Goal: Information Seeking & Learning: Learn about a topic

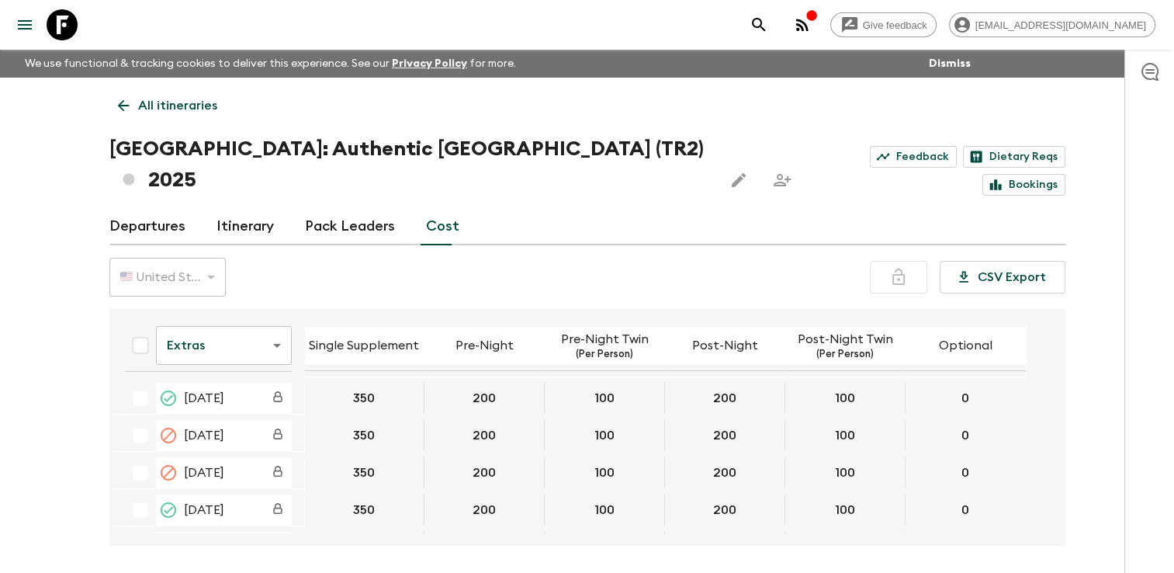
scroll to position [513, 0]
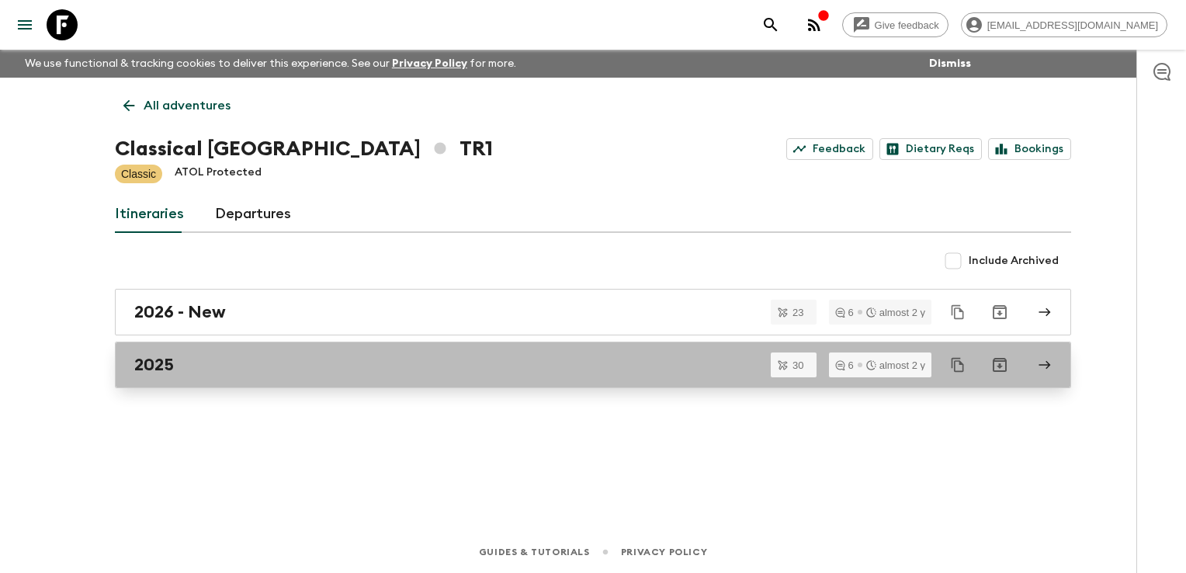
click at [224, 373] on div "2025" at bounding box center [578, 365] width 888 height 20
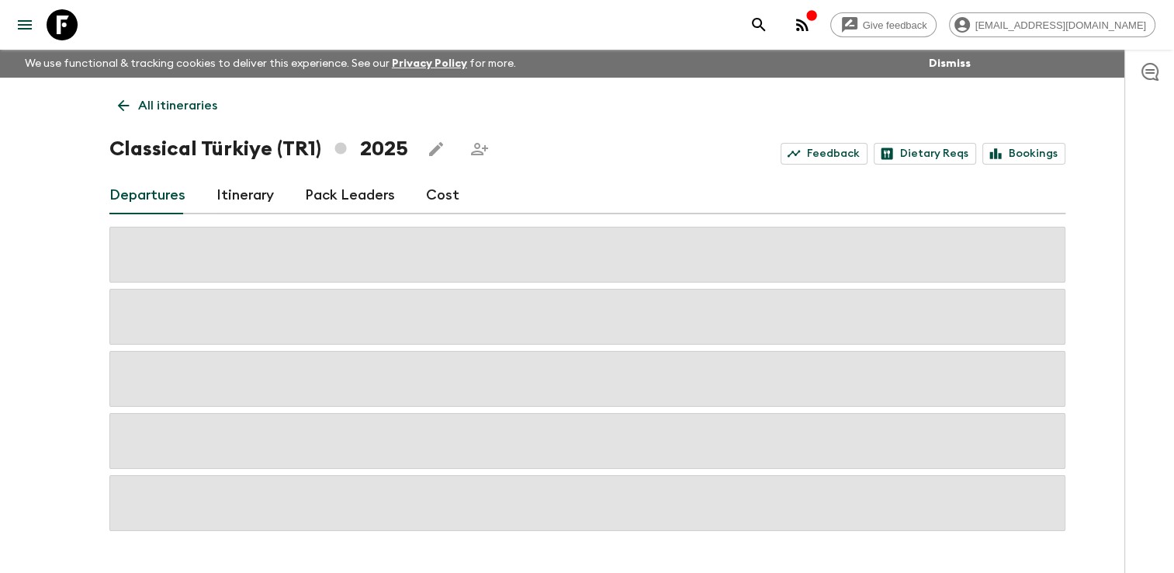
drag, startPoint x: 470, startPoint y: 197, endPoint x: 422, endPoint y: 197, distance: 48.1
click at [469, 197] on div "Departures Itinerary Pack Leaders Cost" at bounding box center [587, 195] width 956 height 37
click at [446, 203] on link "Cost" at bounding box center [442, 195] width 33 height 37
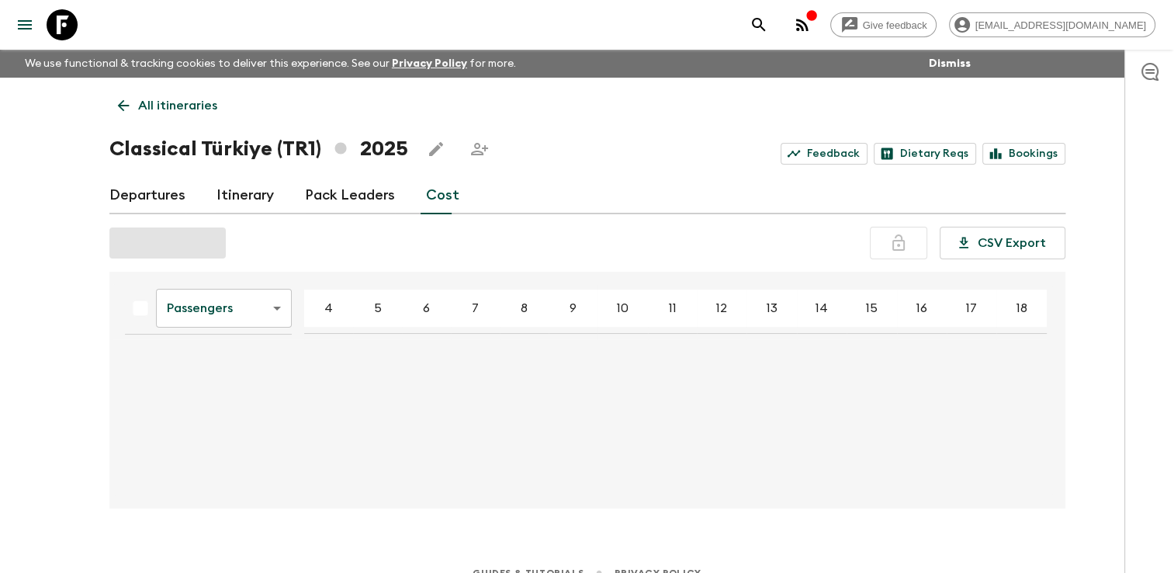
click at [274, 309] on body "Give feedback [EMAIL_ADDRESS][DOMAIN_NAME] We use functional & tracking cookies…" at bounding box center [587, 297] width 1174 height 594
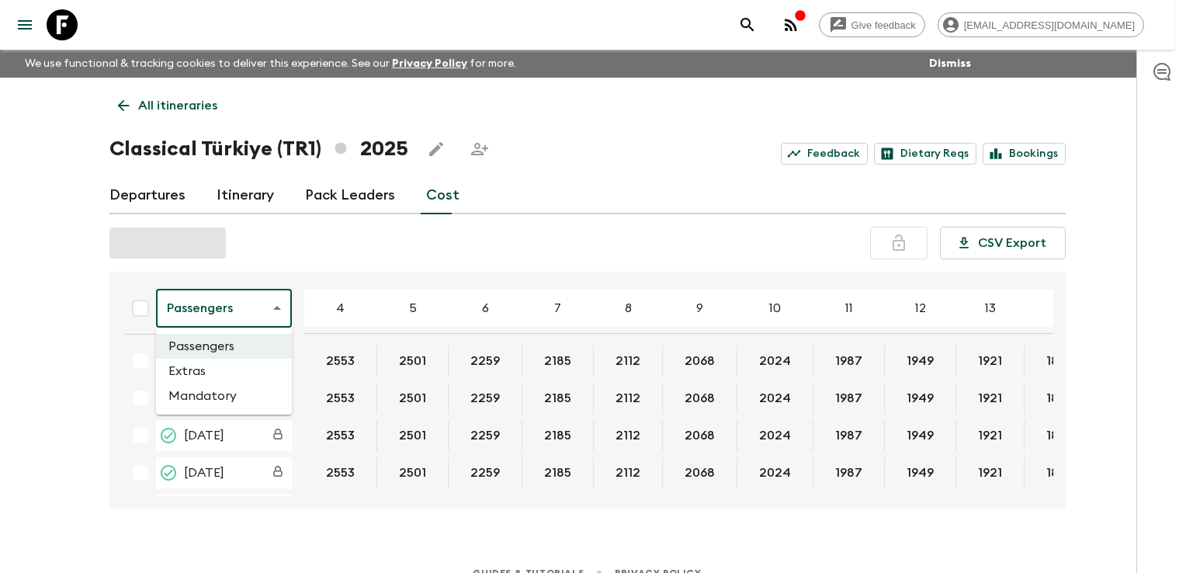
click at [54, 324] on div at bounding box center [593, 286] width 1186 height 573
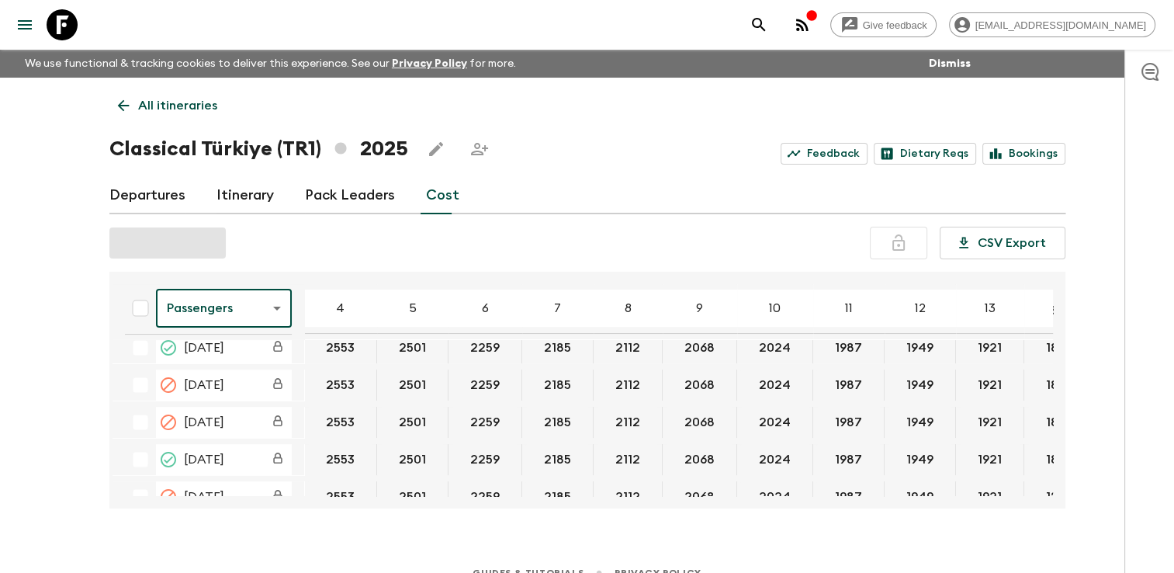
scroll to position [543, 0]
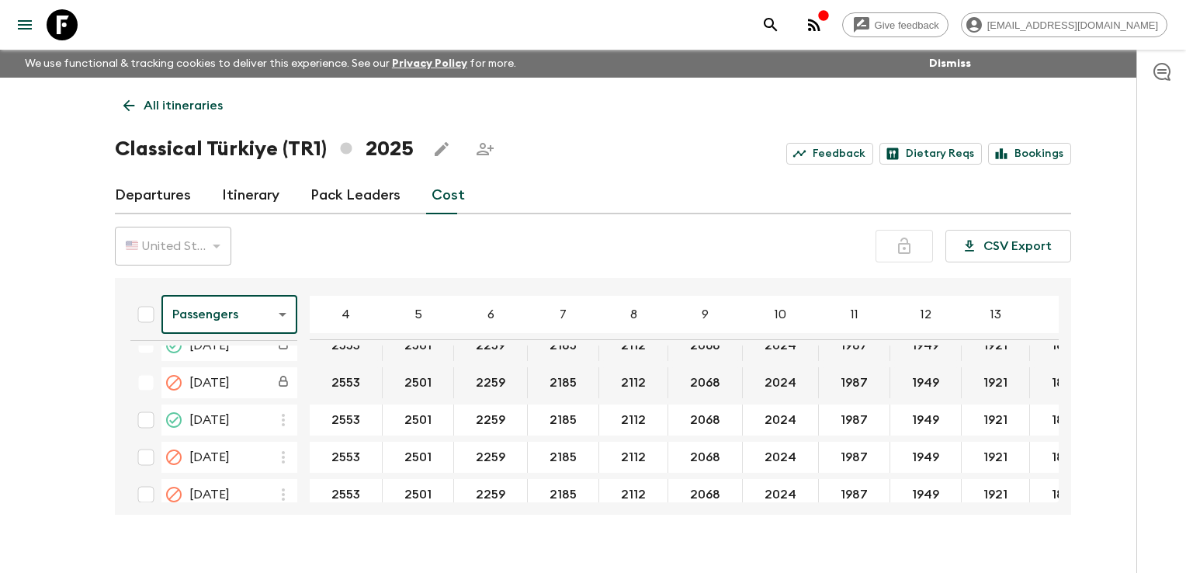
click at [274, 317] on body "Give feedback [EMAIL_ADDRESS][DOMAIN_NAME] We use functional & tracking cookies…" at bounding box center [593, 300] width 1186 height 600
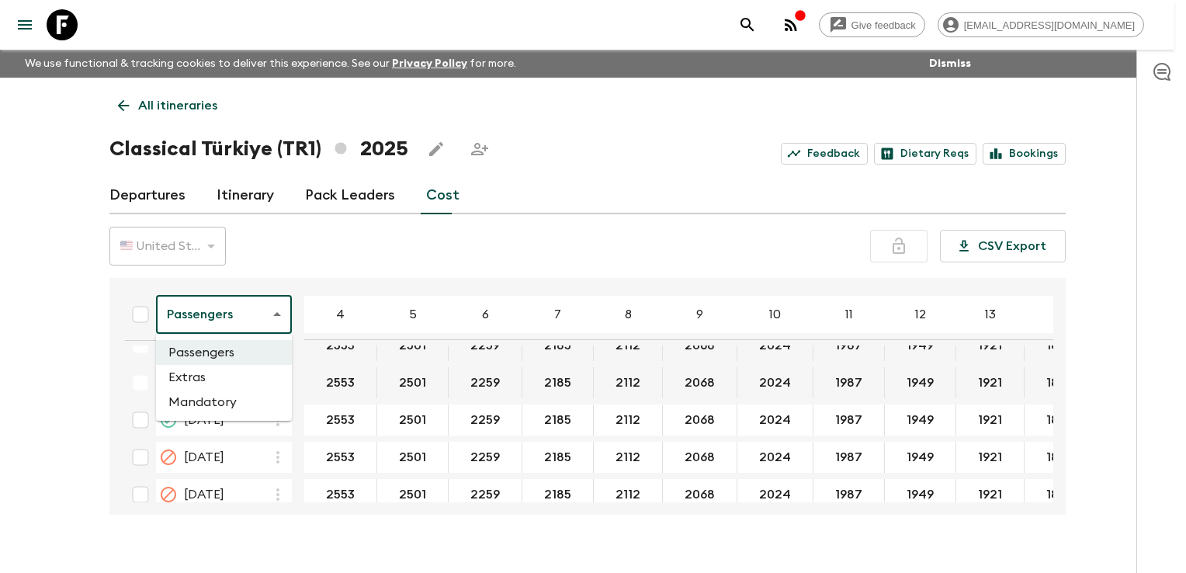
click at [246, 373] on li "Extras" at bounding box center [224, 377] width 136 height 25
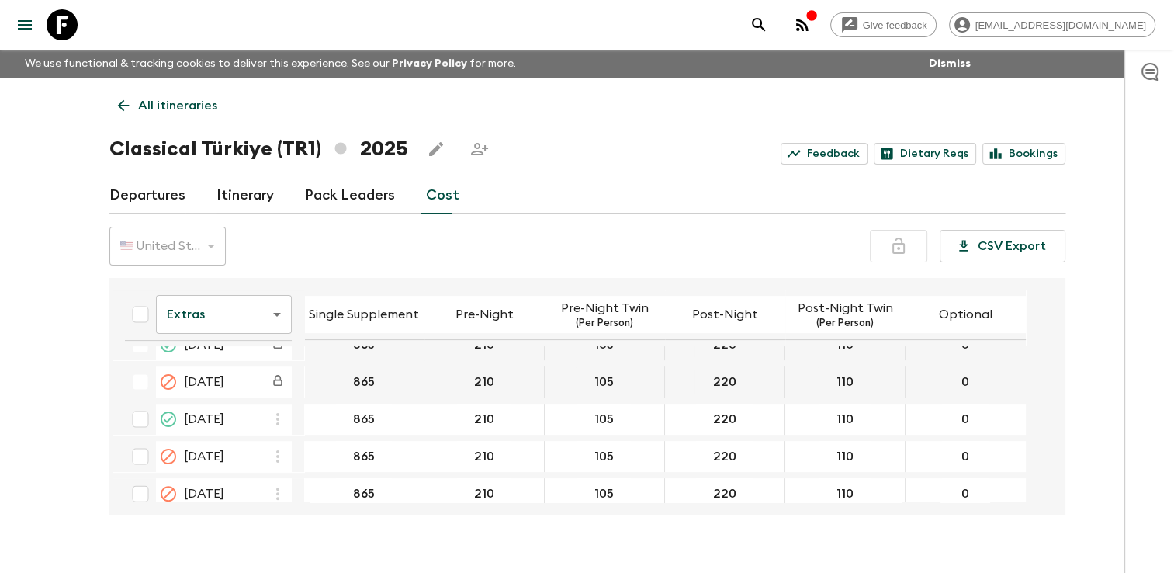
scroll to position [543, 0]
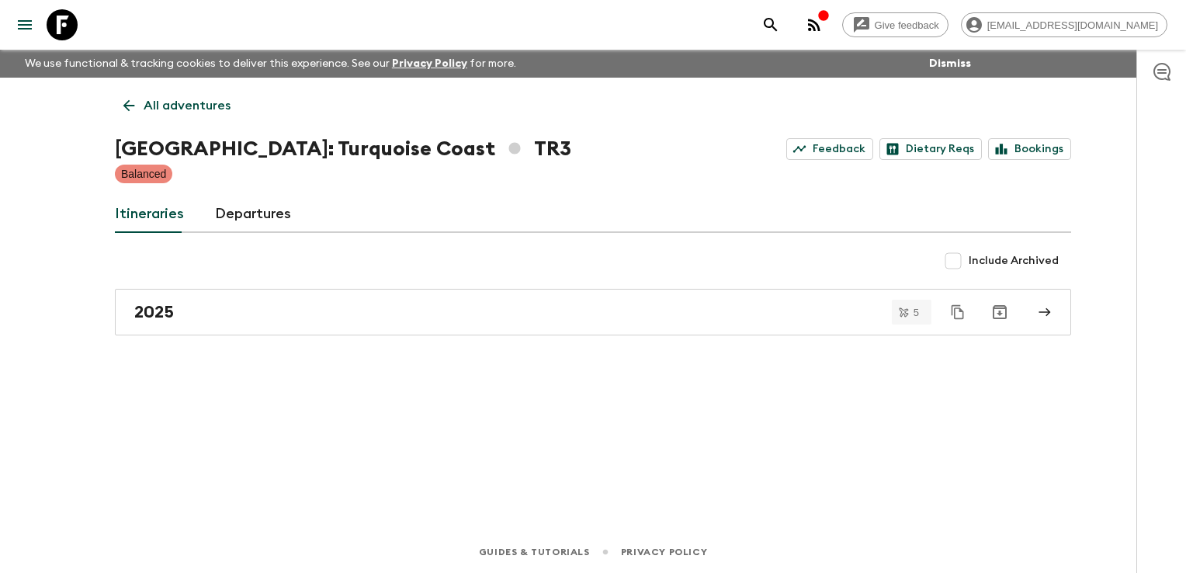
click at [405, 144] on h1 "[GEOGRAPHIC_DATA]: Turquoise Coast TR3" at bounding box center [343, 149] width 456 height 31
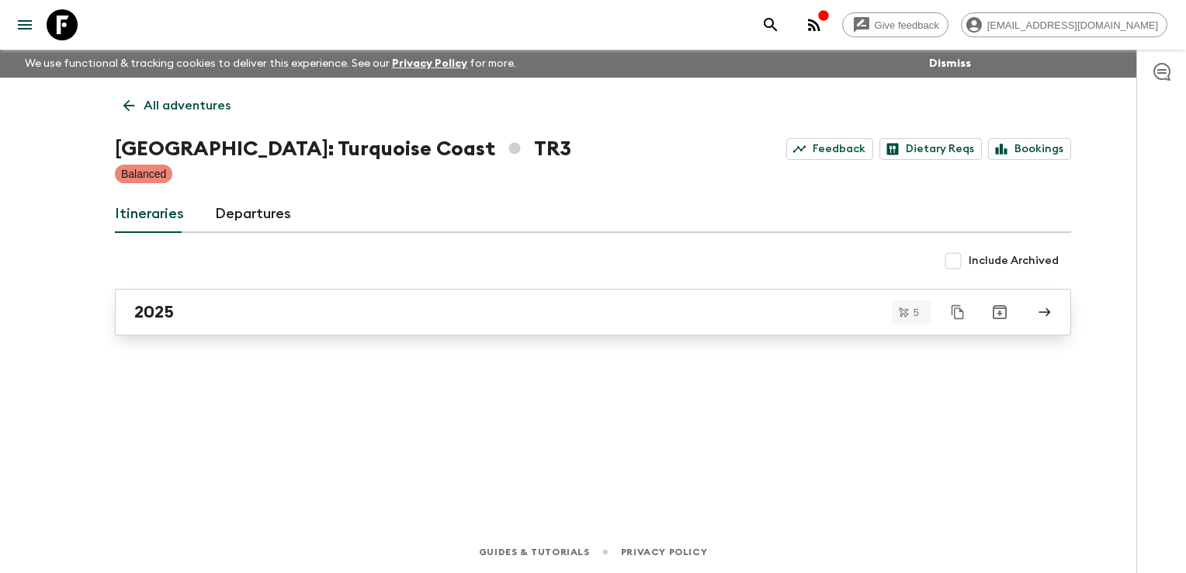
click at [244, 309] on div "2025" at bounding box center [578, 312] width 888 height 20
